Goal: Task Accomplishment & Management: Manage account settings

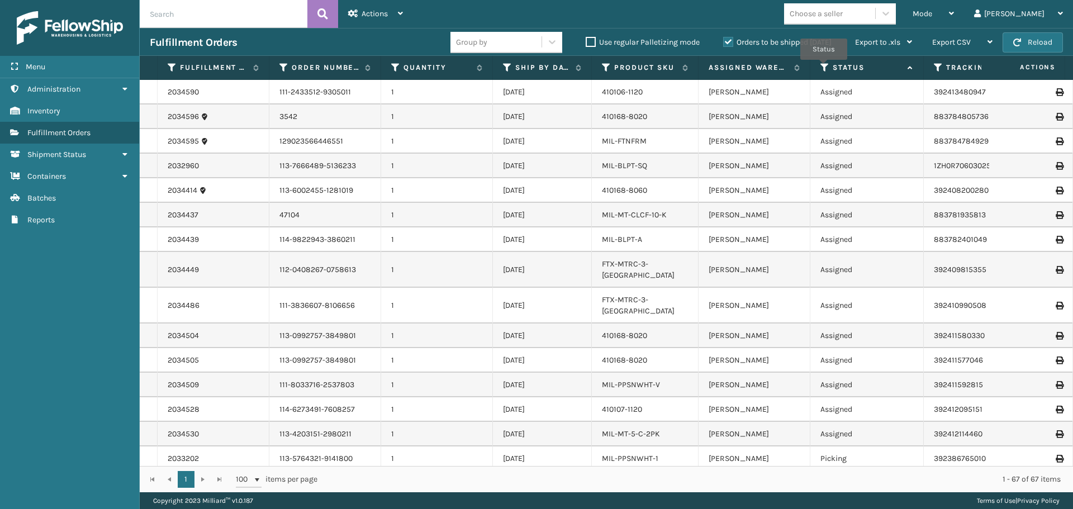
click at [824, 67] on icon at bounding box center [824, 68] width 9 height 10
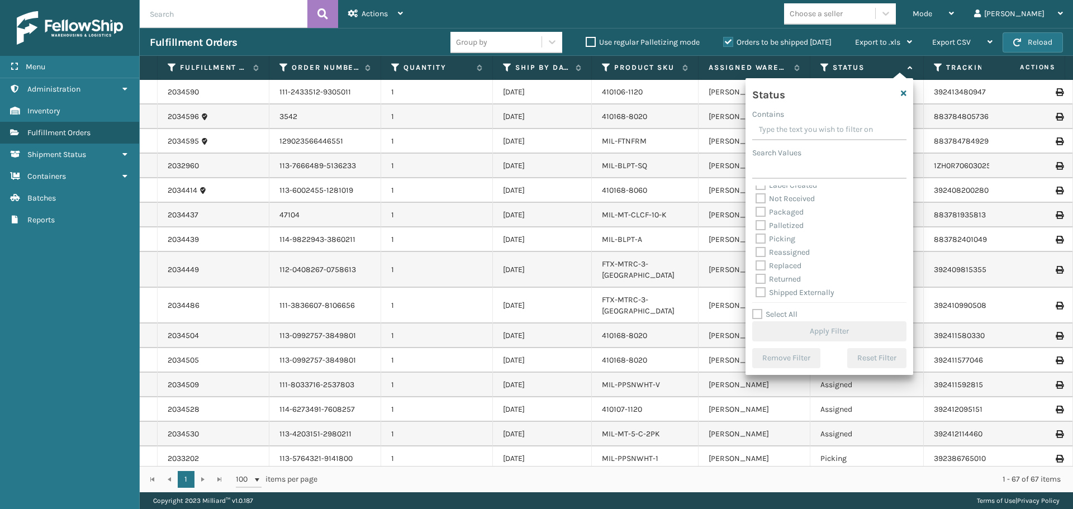
scroll to position [63, 0]
click at [766, 239] on label "Picking" at bounding box center [776, 237] width 40 height 10
click at [756, 238] on input "Picking" at bounding box center [756, 233] width 1 height 7
checkbox input "true"
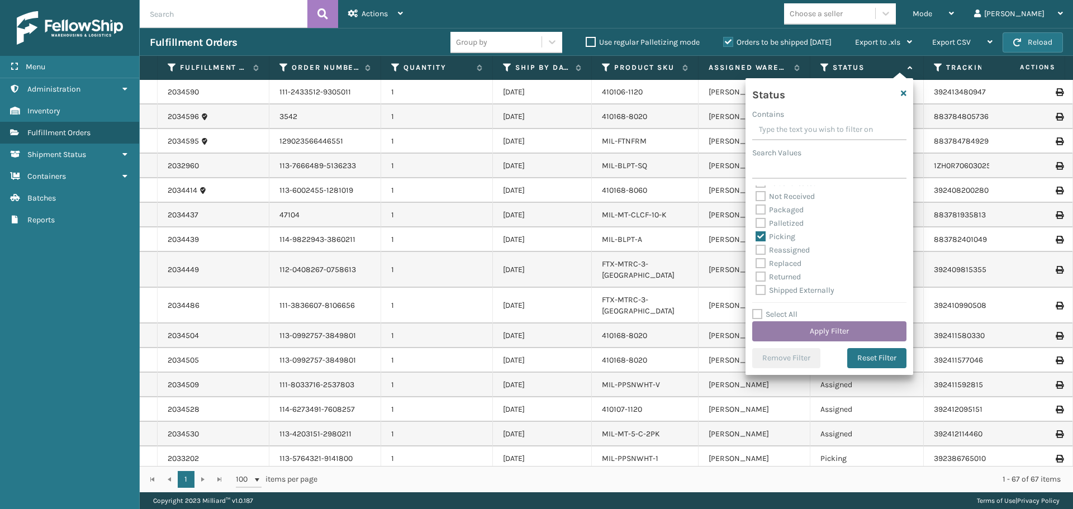
click at [815, 336] on button "Apply Filter" at bounding box center [829, 331] width 154 height 20
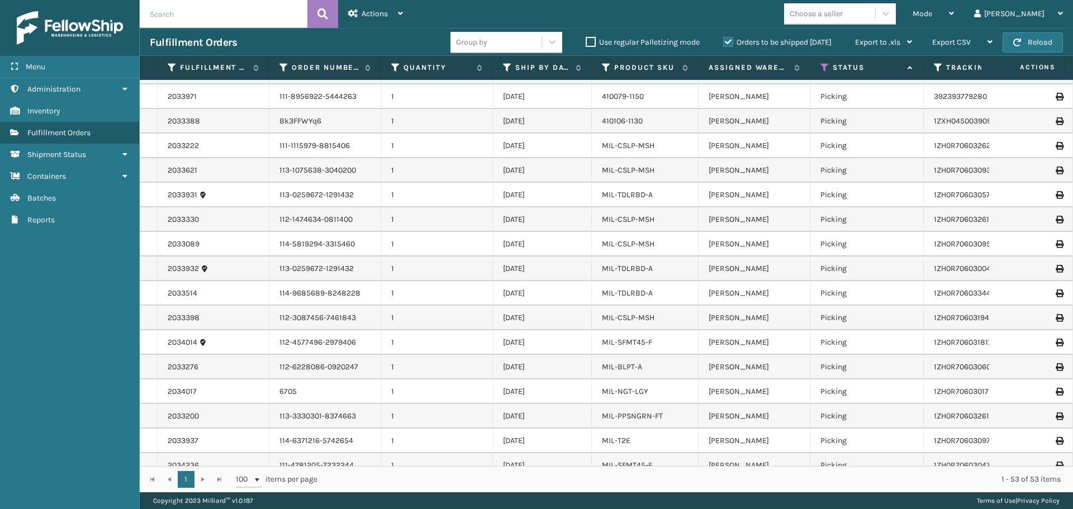
scroll to position [925, 0]
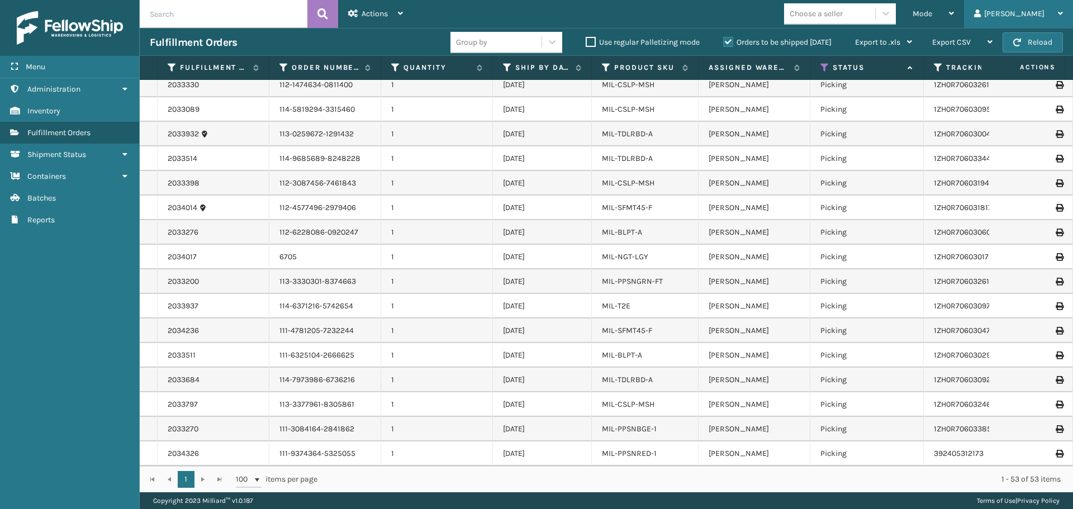
click at [1060, 16] on icon at bounding box center [1060, 14] width 5 height 8
click at [953, 50] on li "Log Out" at bounding box center [998, 44] width 150 height 30
